Goal: Obtain resource: Obtain resource

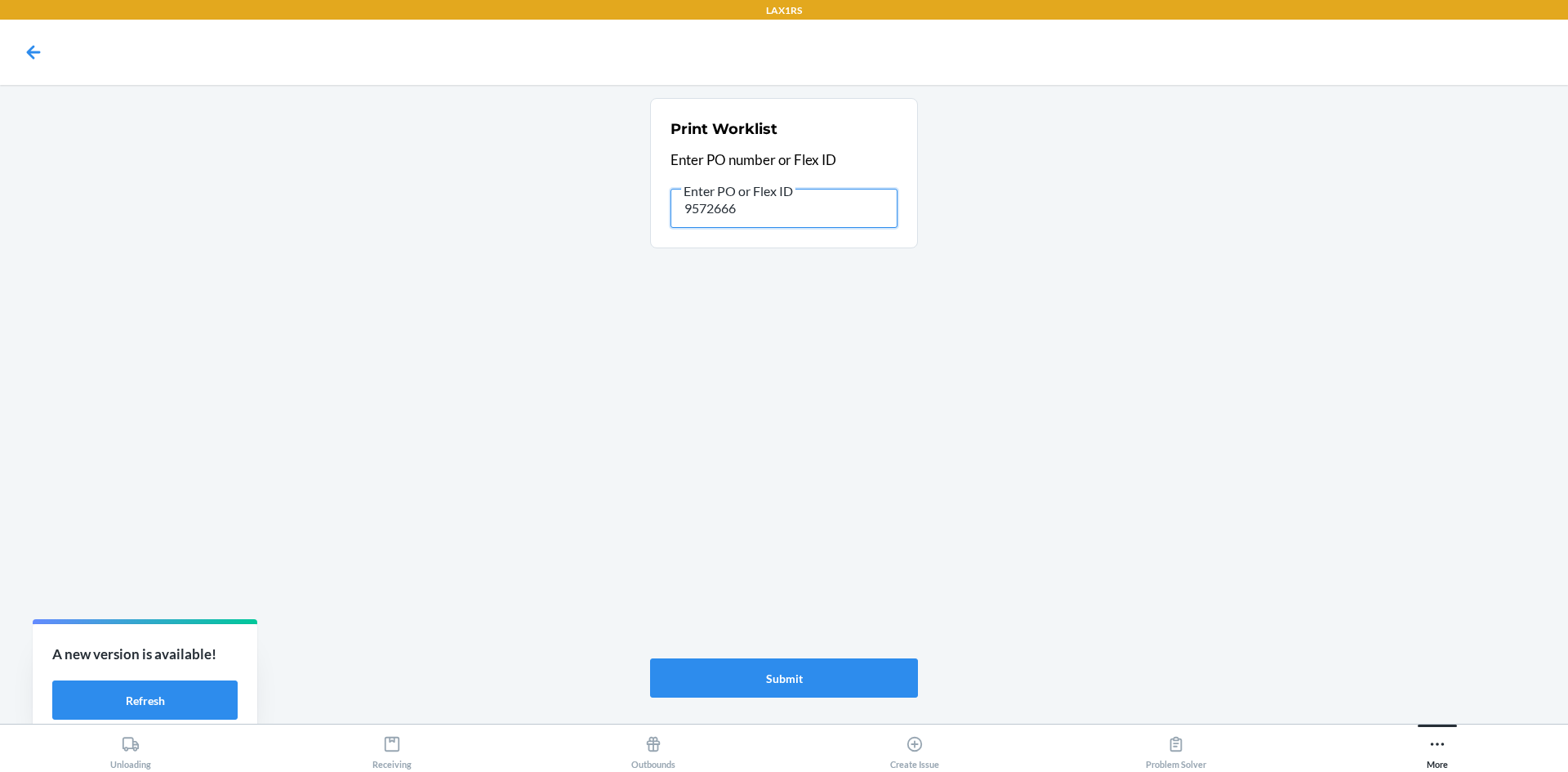
click at [803, 216] on input "9572666" at bounding box center [784, 207] width 227 height 39
type input "9944062"
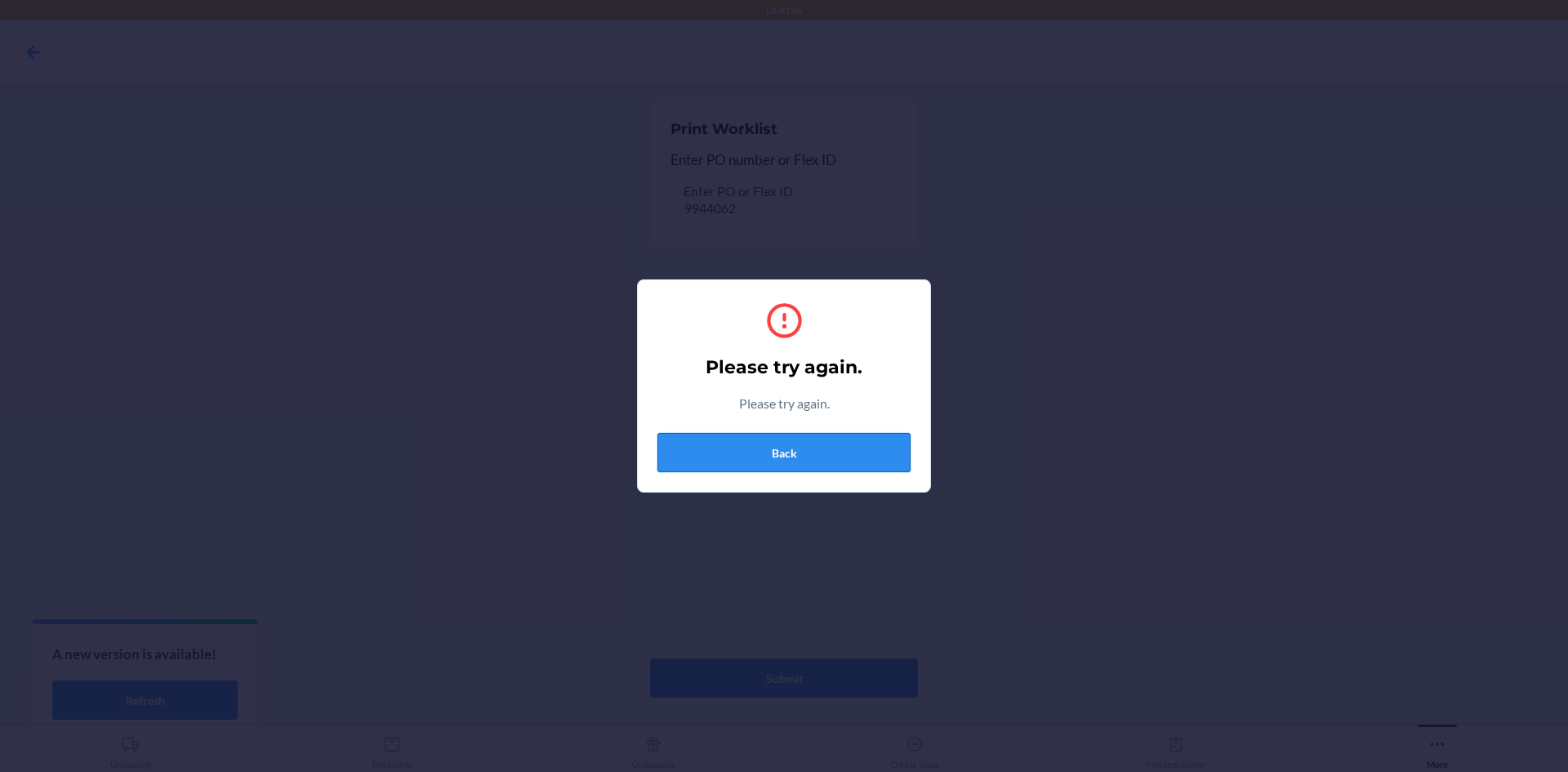
click at [748, 461] on button "Back" at bounding box center [784, 452] width 253 height 39
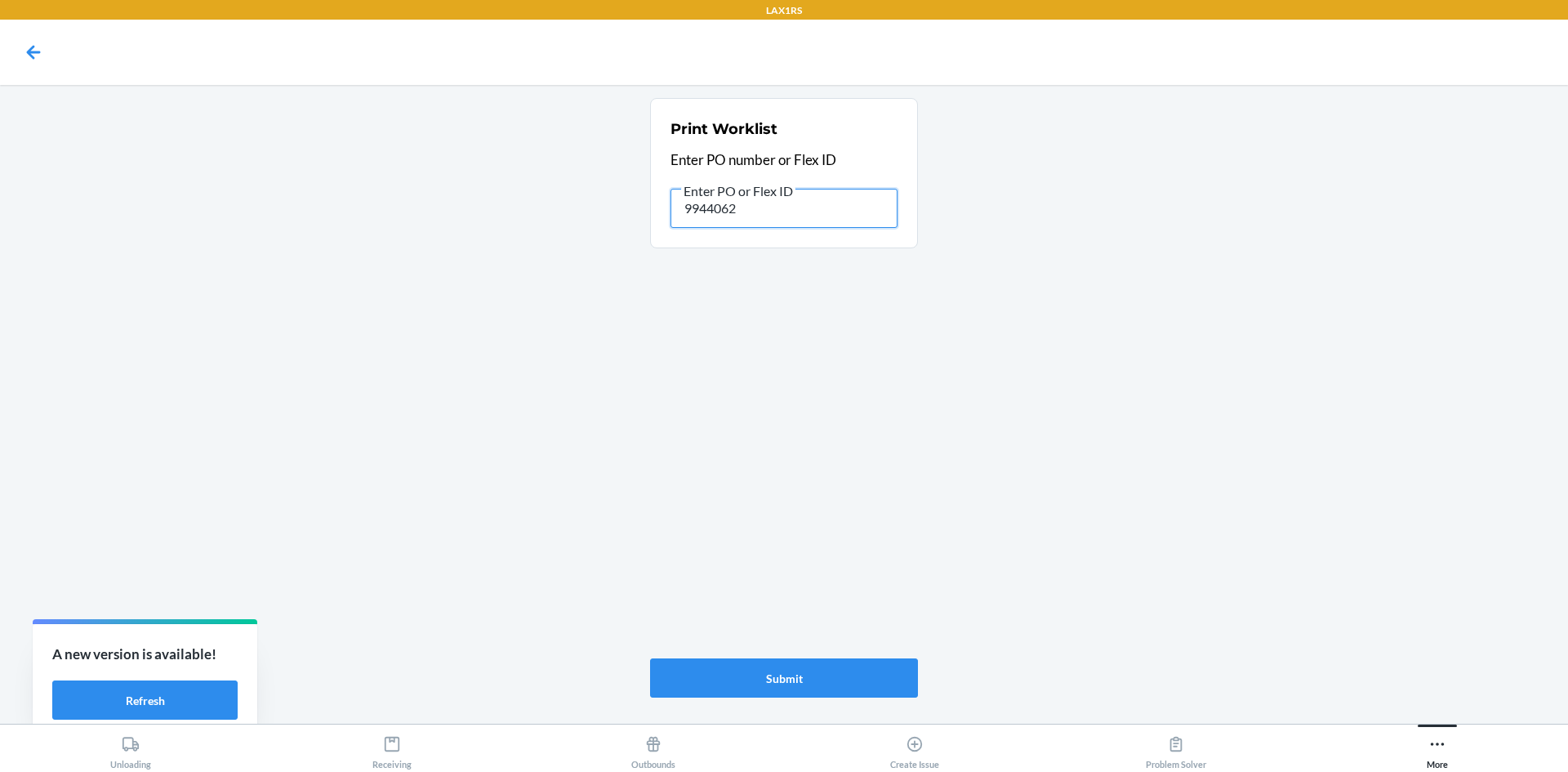
click at [765, 211] on input "9944062" at bounding box center [784, 207] width 227 height 39
drag, startPoint x: 706, startPoint y: 211, endPoint x: 799, endPoint y: 241, distance: 97.7
click at [723, 217] on input "9944062" at bounding box center [784, 207] width 227 height 39
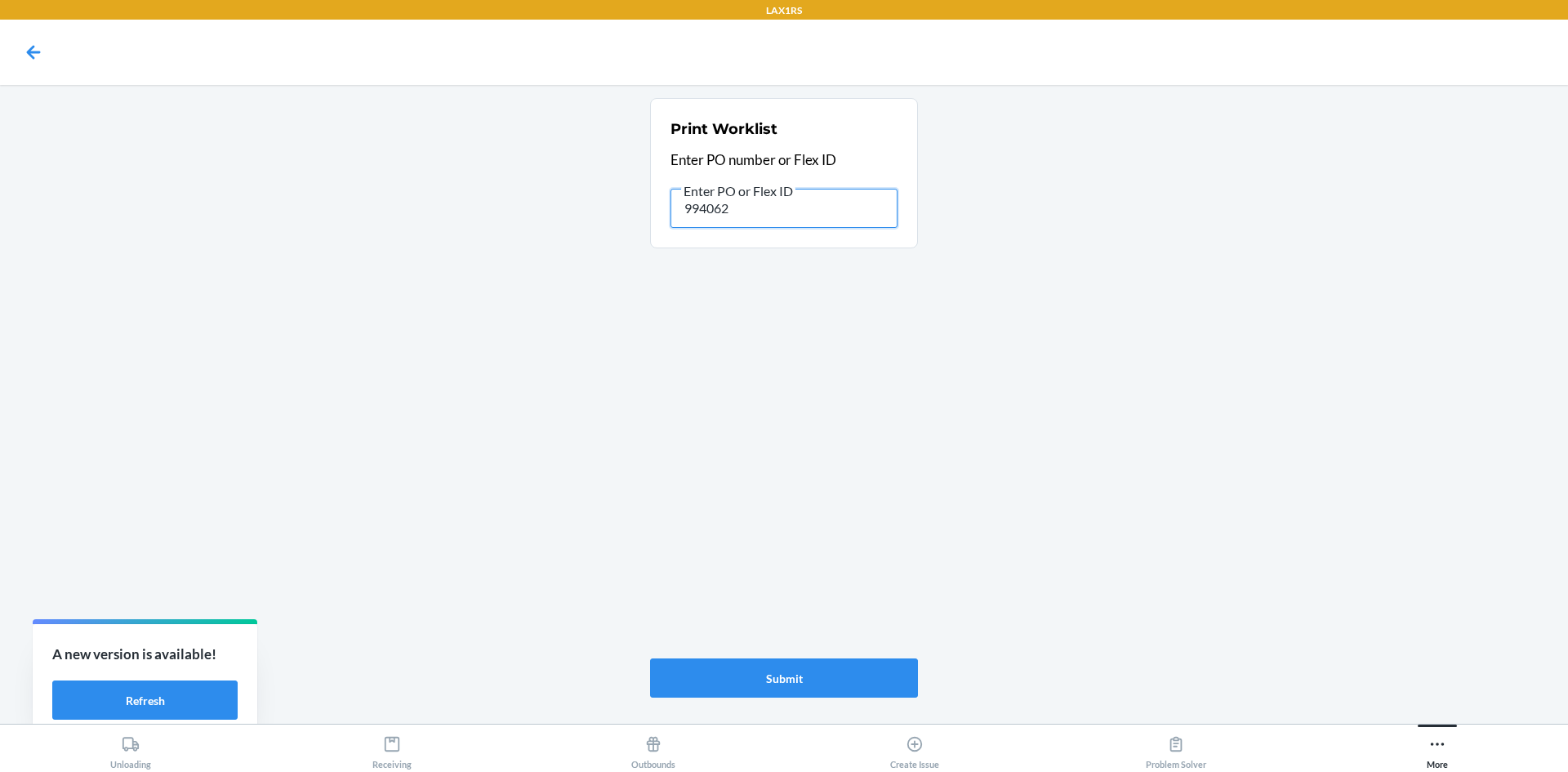
type input "9914062"
click at [796, 205] on input "9914062" at bounding box center [784, 207] width 227 height 39
click at [798, 205] on input "9914062" at bounding box center [784, 207] width 227 height 39
click at [801, 205] on input "9914062" at bounding box center [784, 207] width 227 height 39
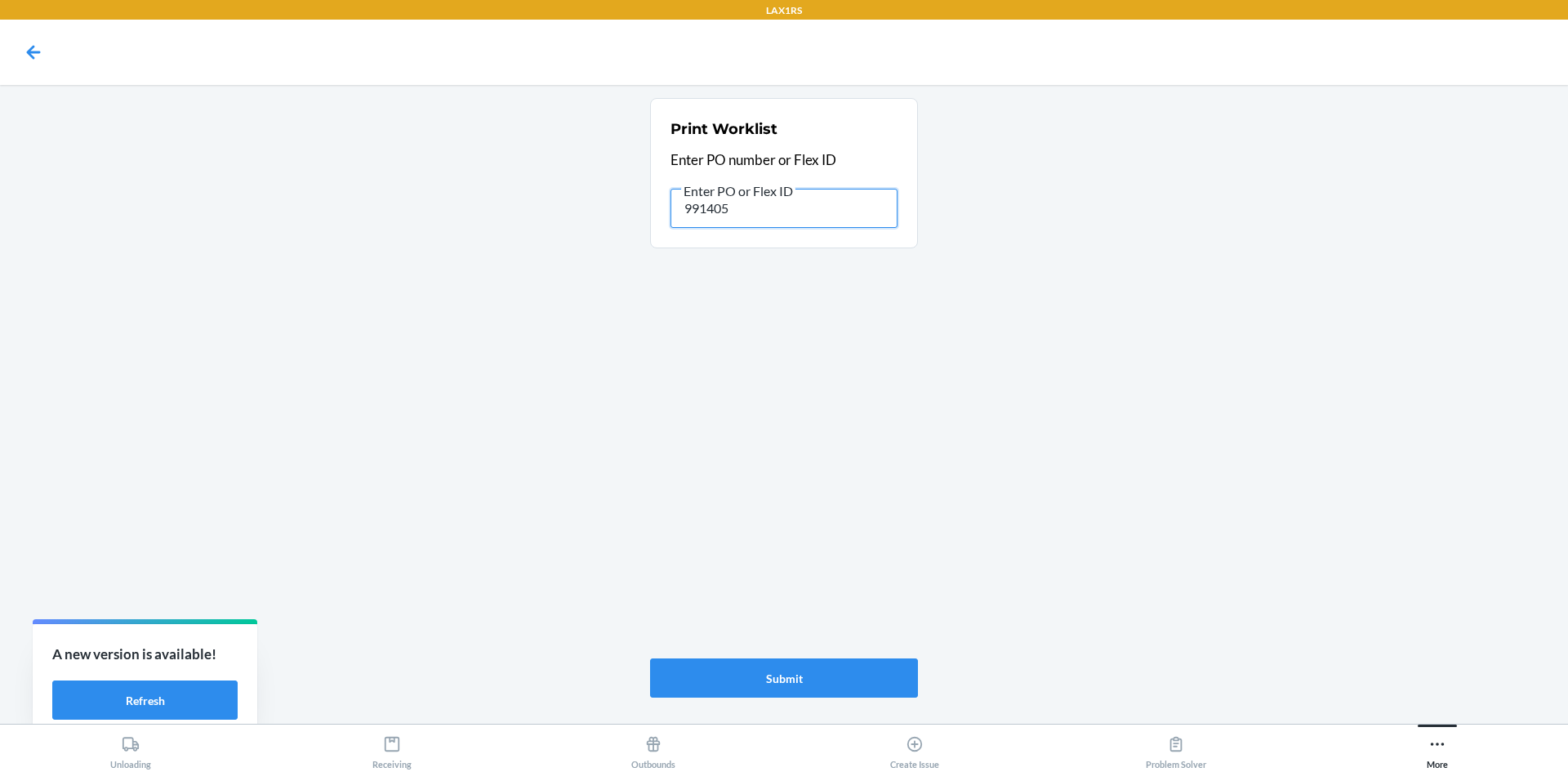
type input "9914059"
